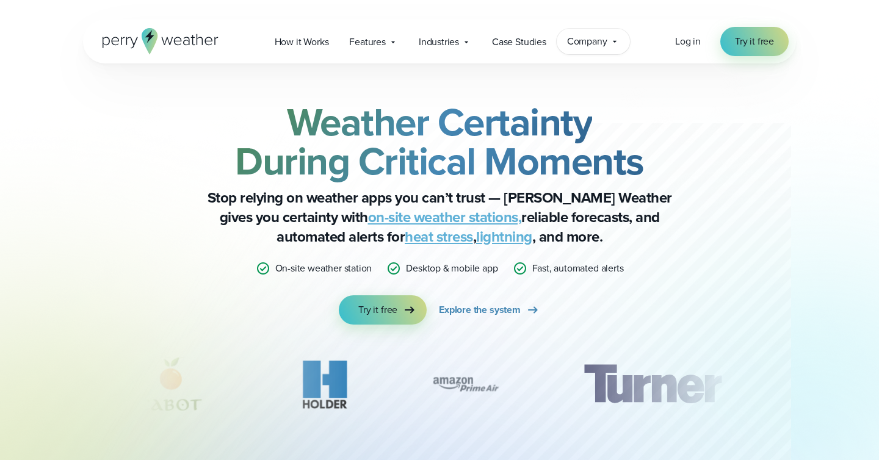
click at [590, 37] on span "Company" at bounding box center [587, 41] width 40 height 15
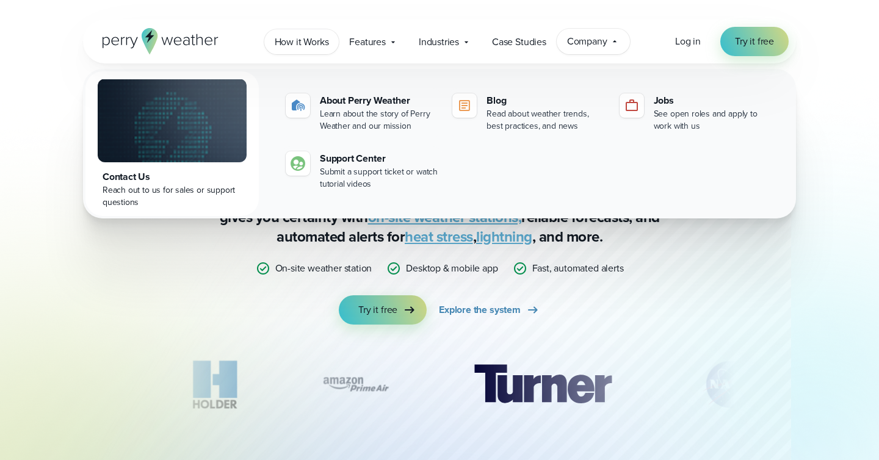
click at [316, 43] on span "How it Works" at bounding box center [302, 42] width 54 height 15
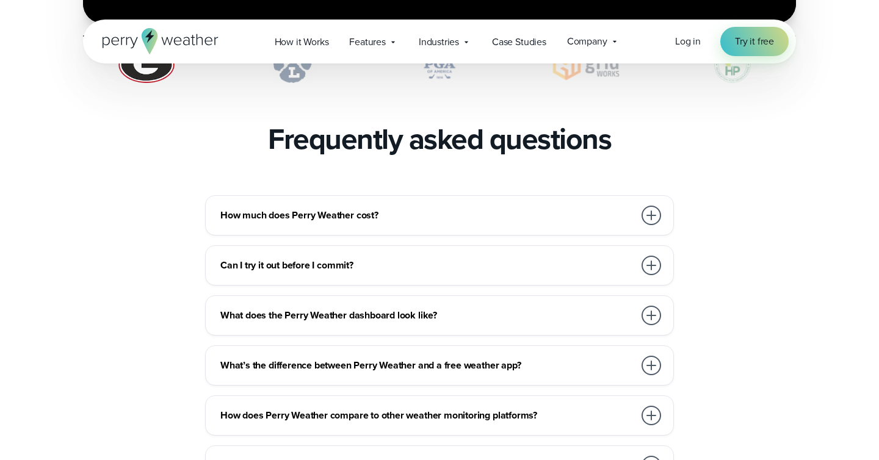
scroll to position [2615, 0]
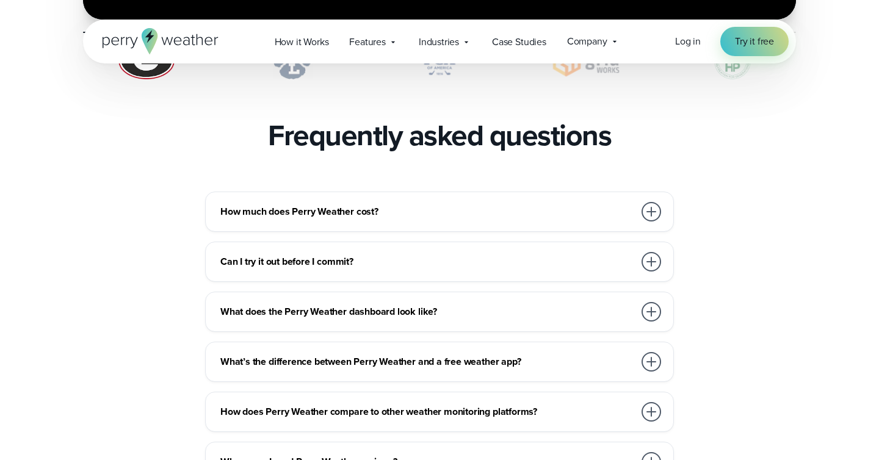
click at [604, 205] on h3 "How much does Perry Weather cost?" at bounding box center [427, 212] width 414 height 15
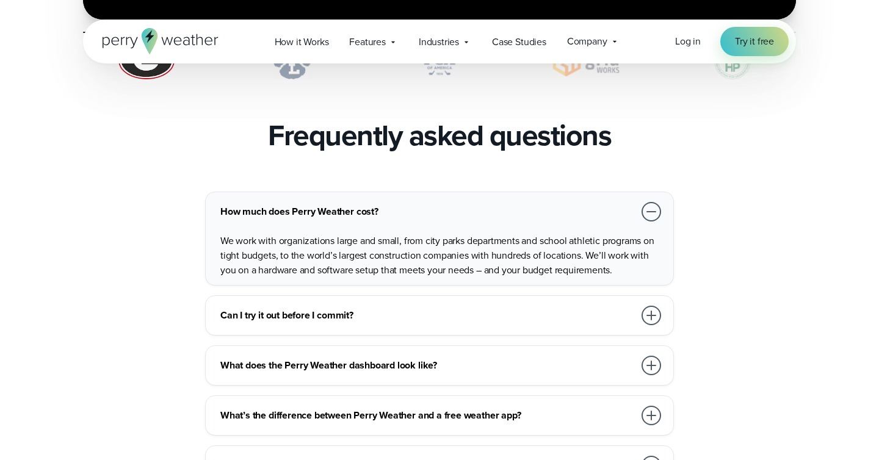
click at [603, 234] on p "We work with organizations large and small, from city parks departments and sch…" at bounding box center [441, 256] width 443 height 44
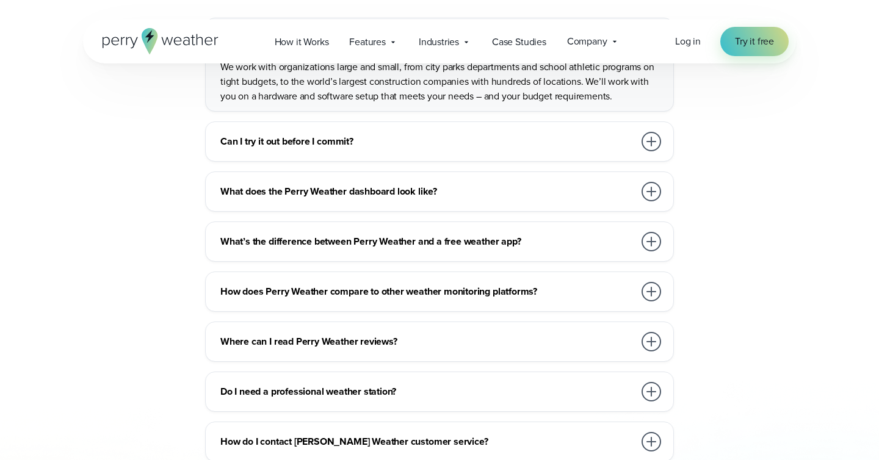
scroll to position [2791, 0]
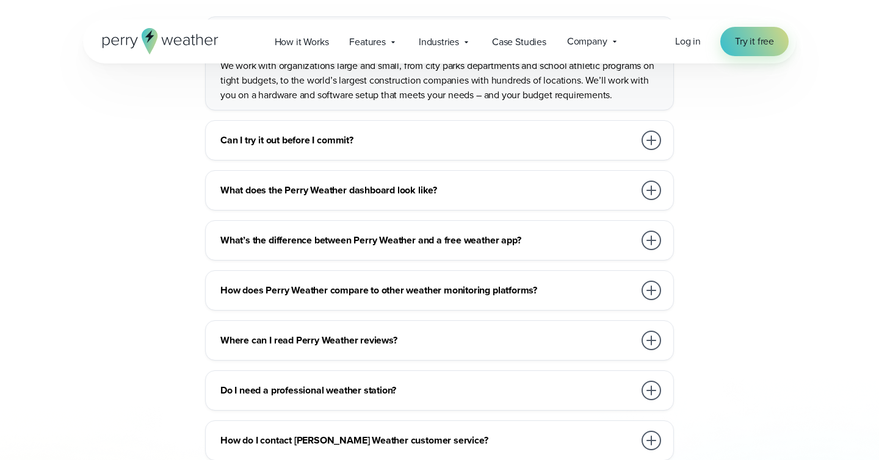
click at [572, 133] on h3 "Can I try it out before I commit?" at bounding box center [427, 140] width 414 height 15
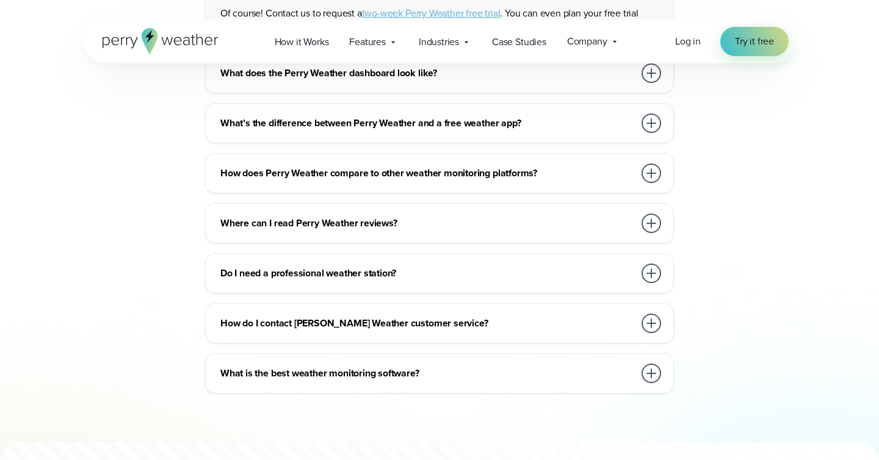
scroll to position [2896, 0]
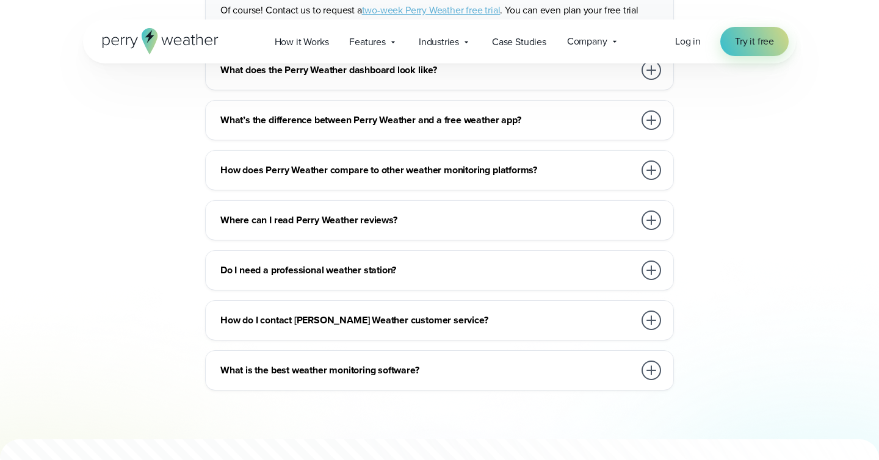
click at [573, 263] on h3 "Do I need a professional weather station?" at bounding box center [427, 270] width 414 height 15
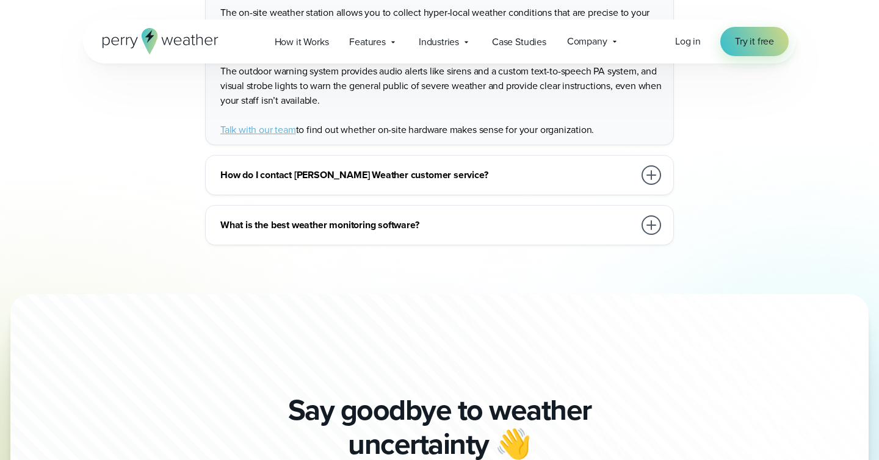
scroll to position [3189, 0]
click at [559, 212] on div "What is the best weather monitoring software?" at bounding box center [441, 224] width 443 height 24
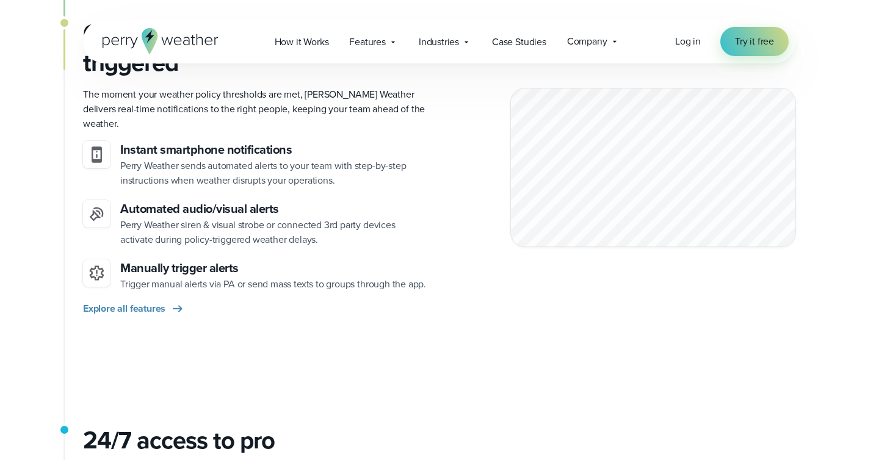
scroll to position [1083, 0]
